Goal: Check status: Check status

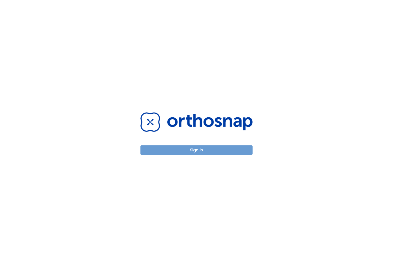
click at [231, 149] on button "Sign in" at bounding box center [196, 150] width 112 height 9
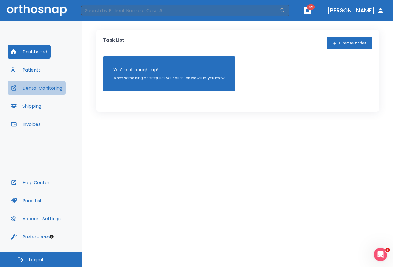
click at [45, 85] on button "Dental Monitoring" at bounding box center [37, 88] width 58 height 14
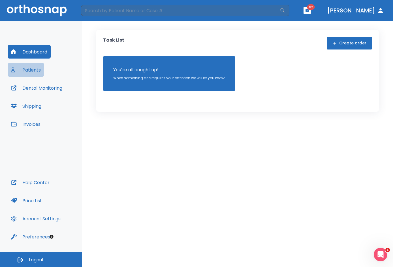
click at [37, 68] on button "Patients" at bounding box center [26, 70] width 37 height 14
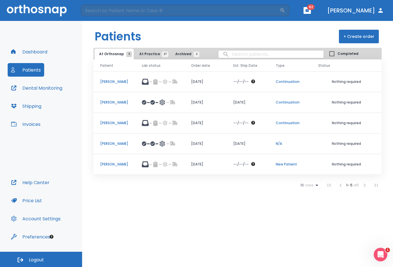
click at [259, 56] on input "search" at bounding box center [270, 54] width 105 height 11
type input "[PERSON_NAME]"
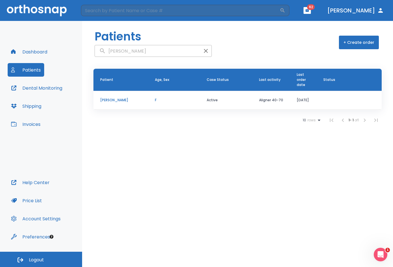
click at [121, 100] on p "[PERSON_NAME]" at bounding box center [120, 100] width 41 height 5
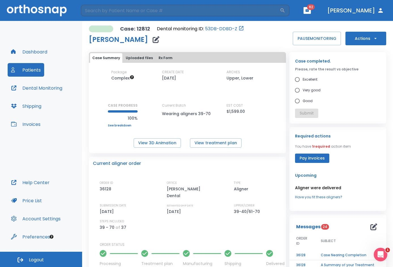
click at [364, 37] on button "Actions" at bounding box center [366, 39] width 41 height 14
click at [263, 39] on div at bounding box center [196, 133] width 393 height 267
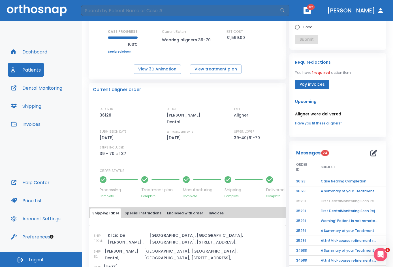
scroll to position [85, 0]
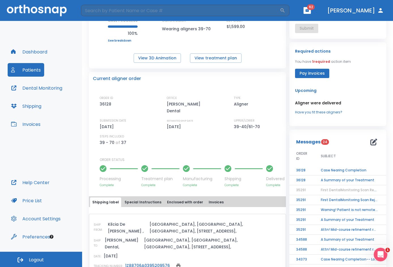
click at [322, 172] on td "Case Nearing Completion" at bounding box center [349, 171] width 71 height 10
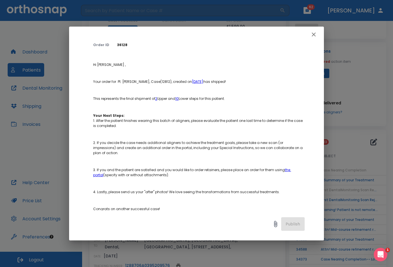
scroll to position [0, 0]
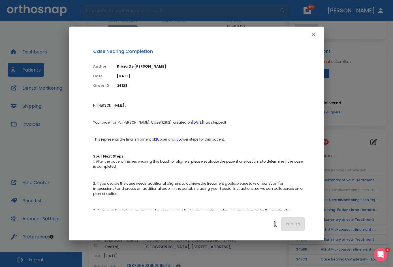
click at [315, 35] on icon "button" at bounding box center [313, 34] width 7 height 7
